Goal: Find specific page/section: Find specific page/section

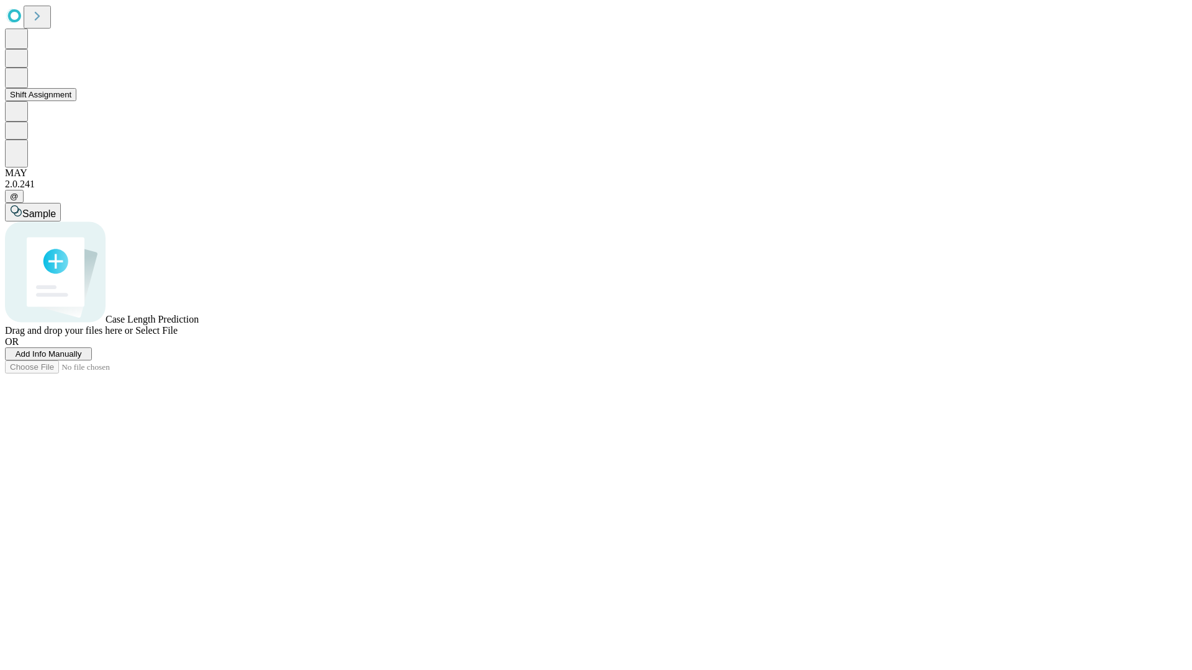
click at [76, 101] on button "Shift Assignment" at bounding box center [40, 94] width 71 height 13
